Goal: Task Accomplishment & Management: Manage account settings

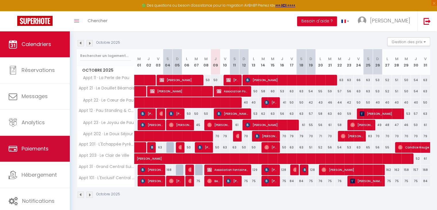
scroll to position [56, 0]
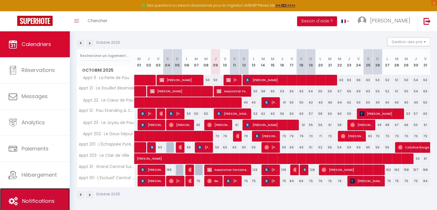
click at [37, 193] on link "Notifications" at bounding box center [35, 201] width 70 height 26
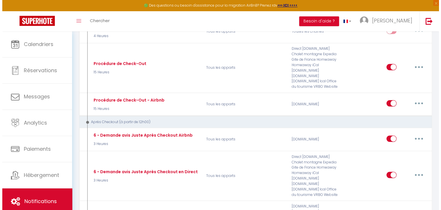
scroll to position [305, 0]
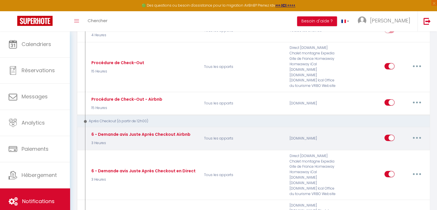
click at [417, 133] on button "button" at bounding box center [416, 137] width 16 height 9
click at [394, 146] on link "Editer" at bounding box center [401, 151] width 42 height 10
type input "6 - Demande avis Juste Après Checkout Airbnb"
select select "5"
select select "3 Heures"
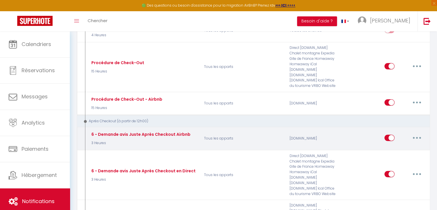
select select "if_booking_is_paid"
checkbox input "true"
checkbox input "false"
radio input "true"
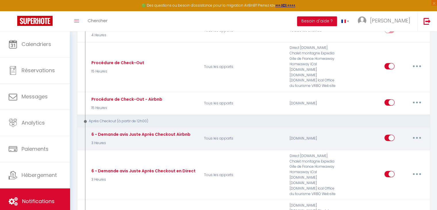
type input "[GUEST:FIRST_NAME], voici un cadeau pour vous avant de quitter [RENTAL:CITY]"
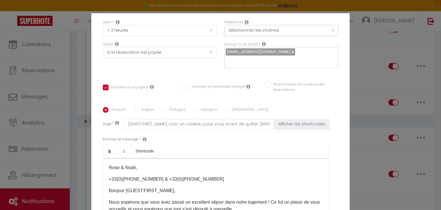
scroll to position [64, 0]
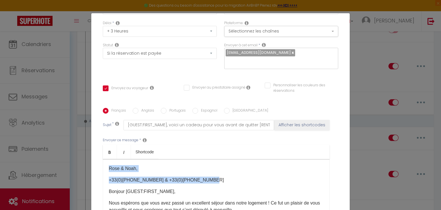
drag, startPoint x: 202, startPoint y: 181, endPoint x: 97, endPoint y: 168, distance: 106.2
click at [97, 168] on div "Titre * 6 - Demande avis Juste Après Checkout Airbnb Pour cet hébergement Sélec…" at bounding box center [220, 107] width 258 height 275
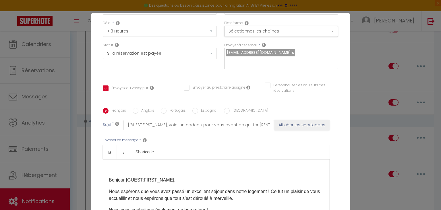
click at [106, 172] on div "Bonjour [GUEST:FIRST_NAME]​, Nous espérons que vous avez passé un excellent séj…" at bounding box center [216, 187] width 227 height 57
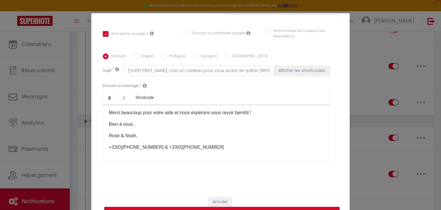
scroll to position [26, 0]
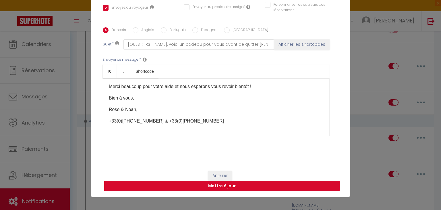
click at [232, 184] on button "Mettre à jour" at bounding box center [221, 185] width 235 height 11
checkbox input "true"
checkbox input "false"
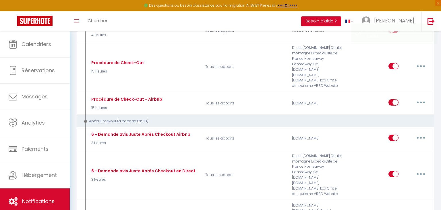
scroll to position [0, 0]
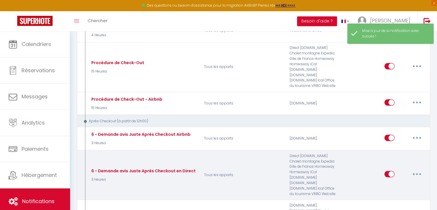
click at [416, 169] on button "button" at bounding box center [416, 173] width 16 height 9
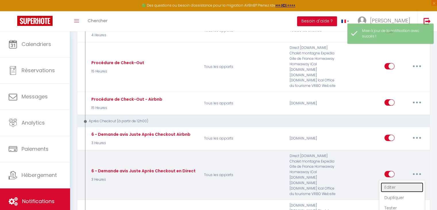
click at [402, 182] on link "Editer" at bounding box center [401, 187] width 42 height 10
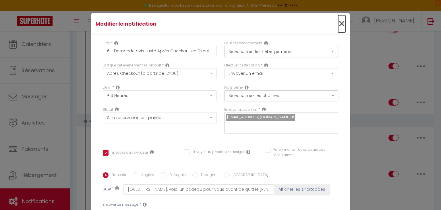
click at [338, 22] on span "×" at bounding box center [341, 23] width 7 height 17
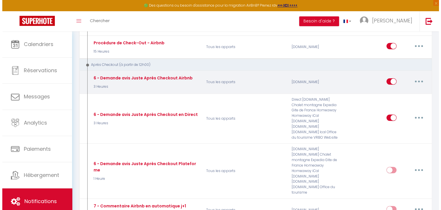
scroll to position [364, 0]
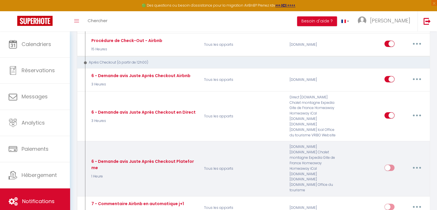
click at [414, 163] on button "button" at bounding box center [416, 167] width 16 height 9
click at [402, 176] on link "Editer" at bounding box center [401, 181] width 42 height 10
type input "6 - Demande avis Juste Après Checkout Plateforme"
select select "1 Heure"
checkbox input "true"
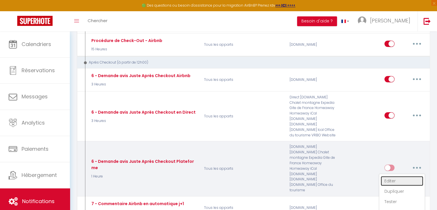
checkbox input "false"
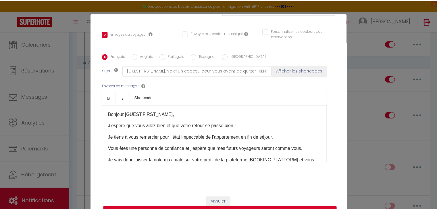
scroll to position [0, 0]
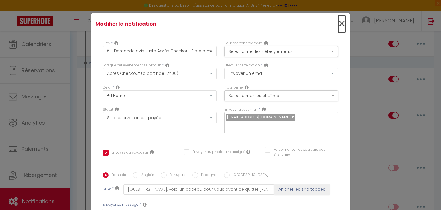
click at [338, 22] on span "×" at bounding box center [341, 23] width 7 height 17
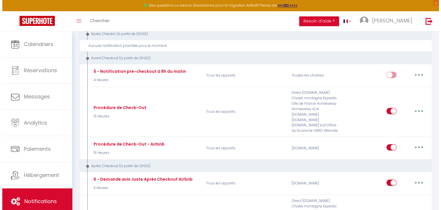
scroll to position [257, 0]
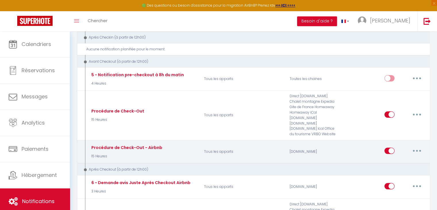
click at [413, 146] on button "button" at bounding box center [416, 150] width 16 height 9
click at [395, 159] on link "Editer" at bounding box center [401, 164] width 42 height 10
type input "Procédure de Check-Out - Airbnb"
select select "4"
select select "15 Heures"
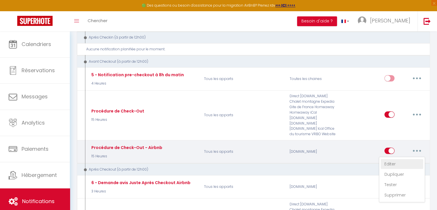
checkbox input "true"
checkbox input "false"
type input "Check-Out - [GUEST:FIRST_NAME] - [RENTAL:NAME]"
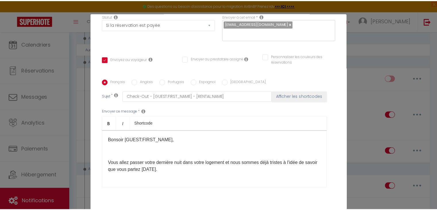
scroll to position [0, 0]
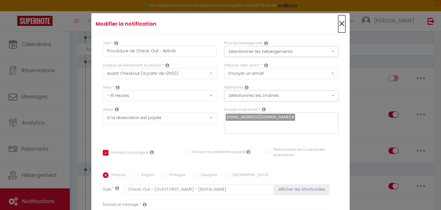
click at [338, 21] on span "×" at bounding box center [341, 23] width 7 height 17
